Goal: Navigation & Orientation: Understand site structure

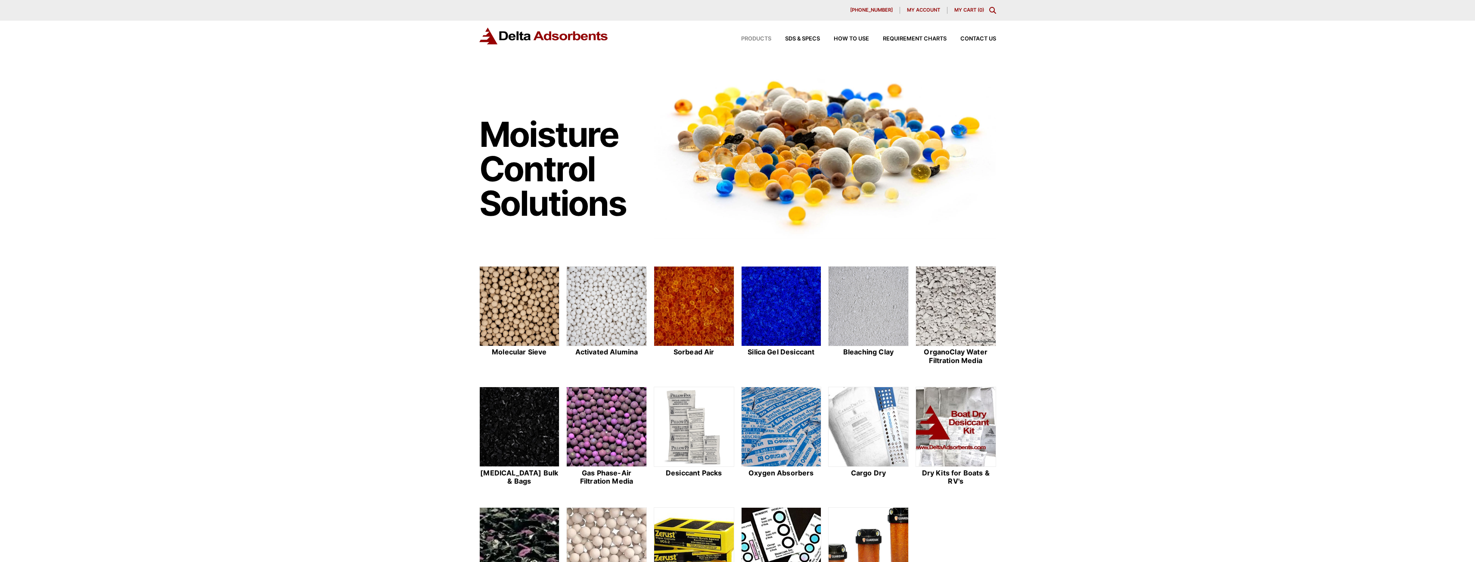
click at [747, 38] on span "Products" at bounding box center [756, 39] width 30 height 6
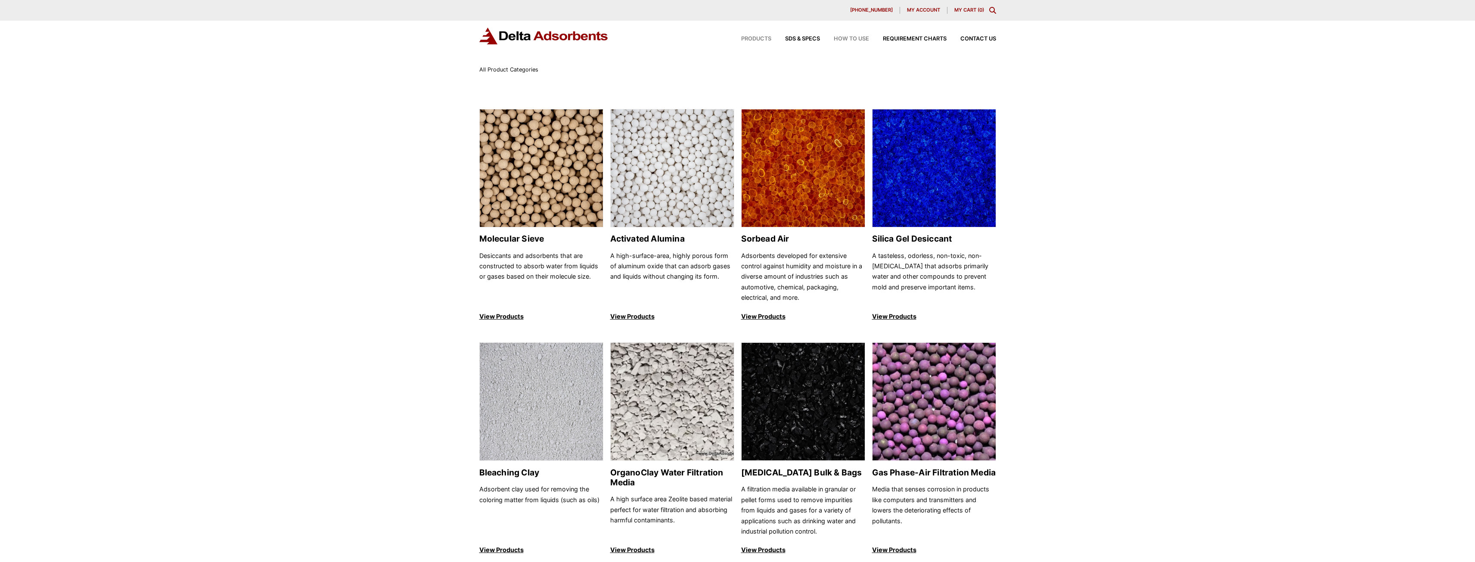
click at [844, 41] on span "How to Use" at bounding box center [851, 39] width 35 height 6
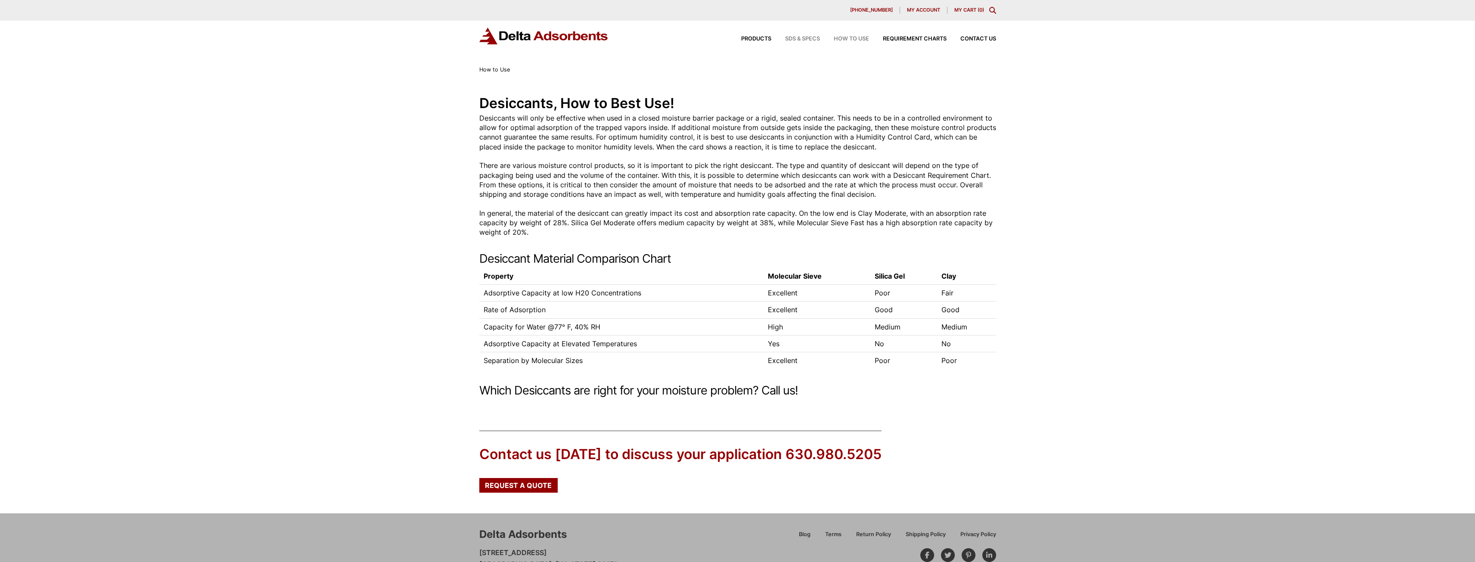
click at [797, 37] on span "SDS & SPECS" at bounding box center [802, 39] width 35 height 6
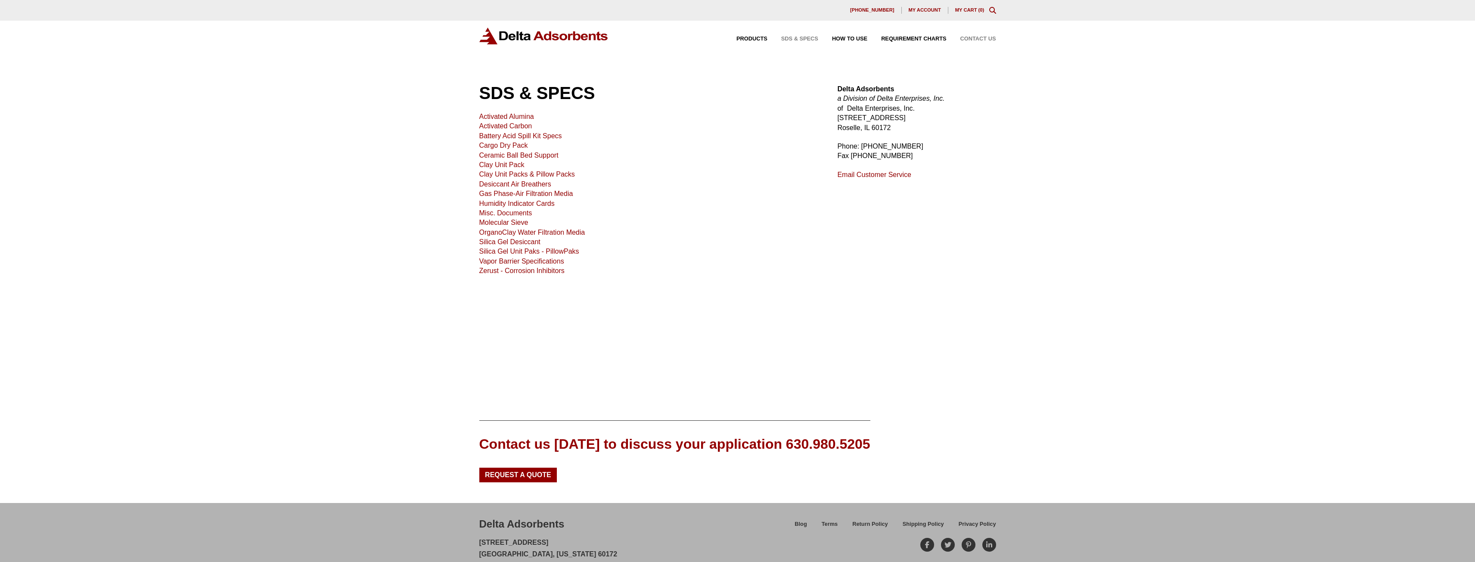
click at [971, 36] on span "Contact Us" at bounding box center [978, 39] width 36 height 6
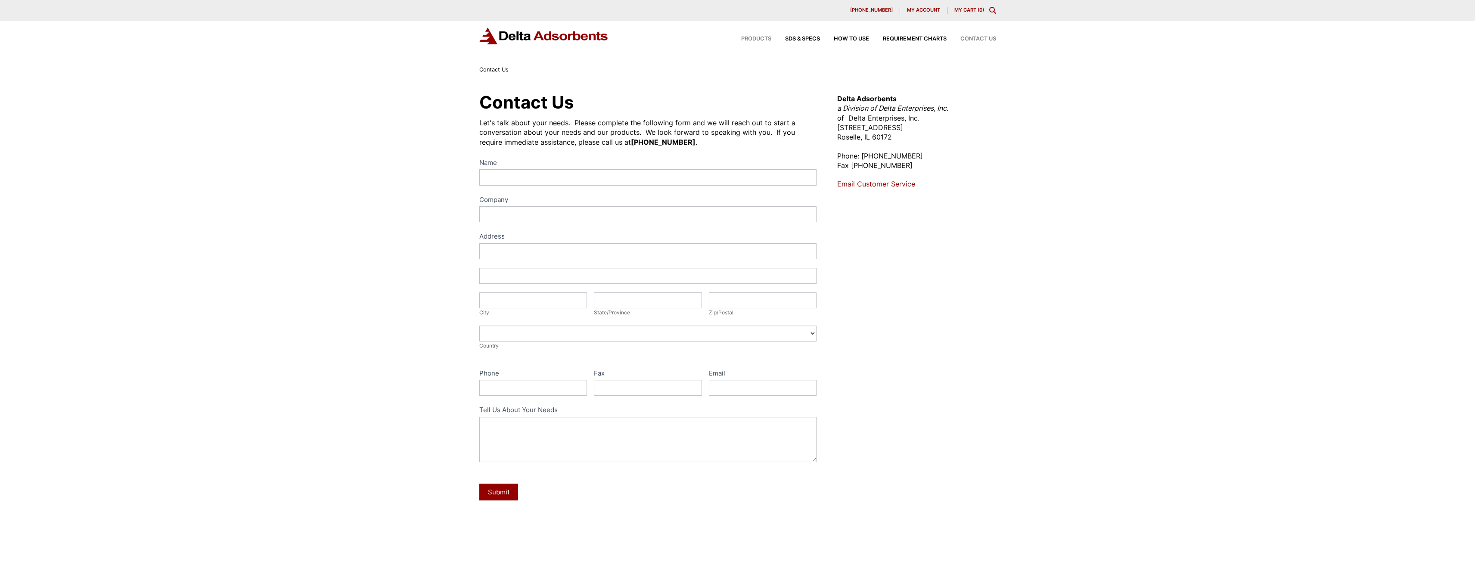
click at [760, 38] on span "Products" at bounding box center [756, 39] width 30 height 6
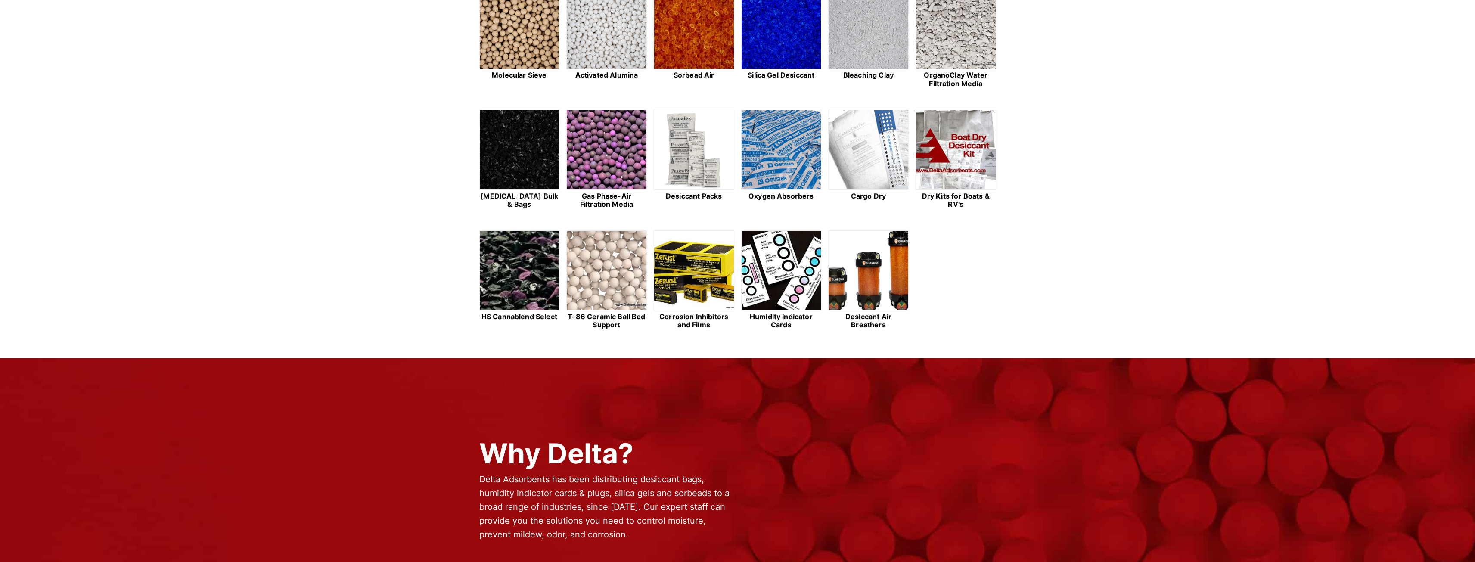
scroll to position [518, 0]
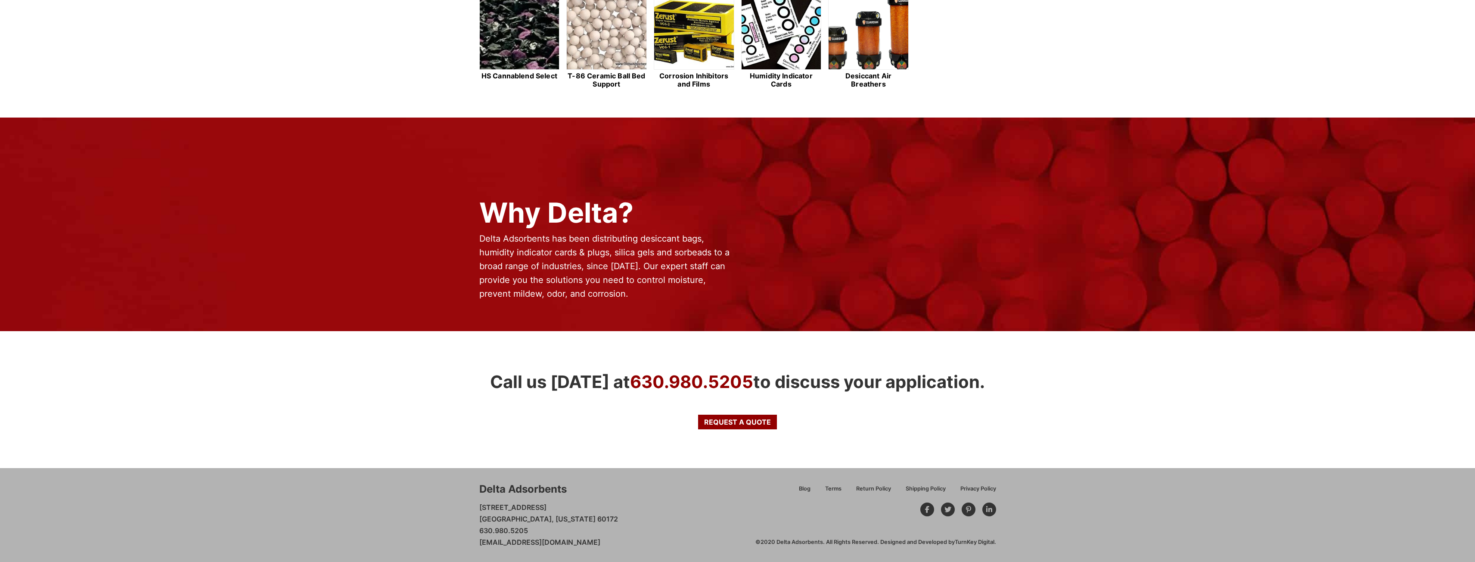
click at [991, 509] on icon at bounding box center [989, 509] width 6 height 7
